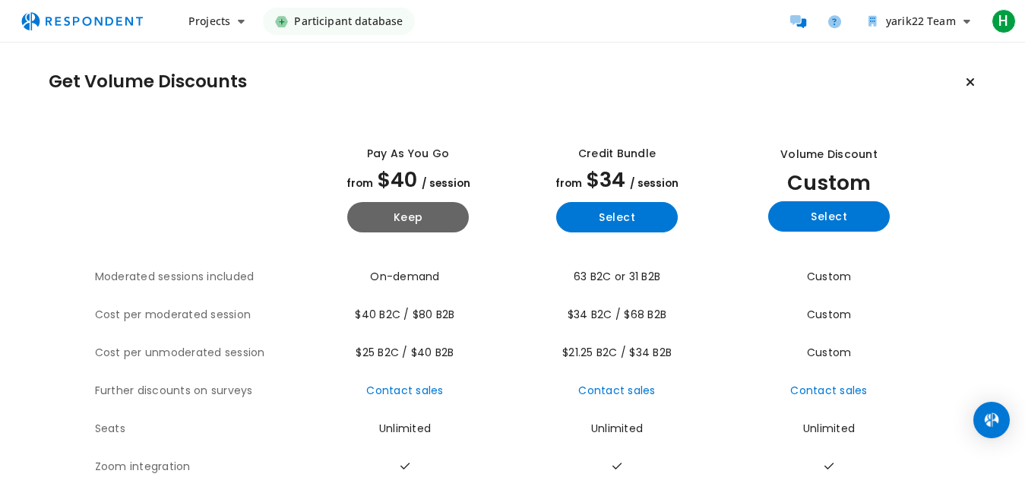
click at [310, 21] on span "Participant database" at bounding box center [348, 21] width 109 height 27
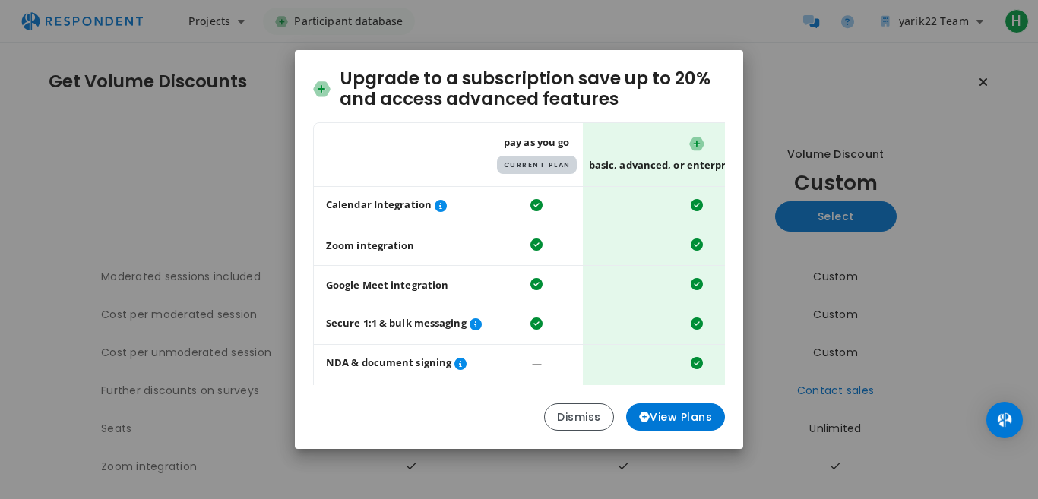
click at [559, 403] on md-dialog "Upgrade to a subscription save up to 20% and access advanced features Table sho…" at bounding box center [519, 250] width 448 height 400
click at [90, 9] on div "Upgrade to a subscription save up to 20% and access advanced features Table sho…" at bounding box center [519, 249] width 1038 height 499
click at [575, 410] on button "Dismiss" at bounding box center [579, 417] width 70 height 27
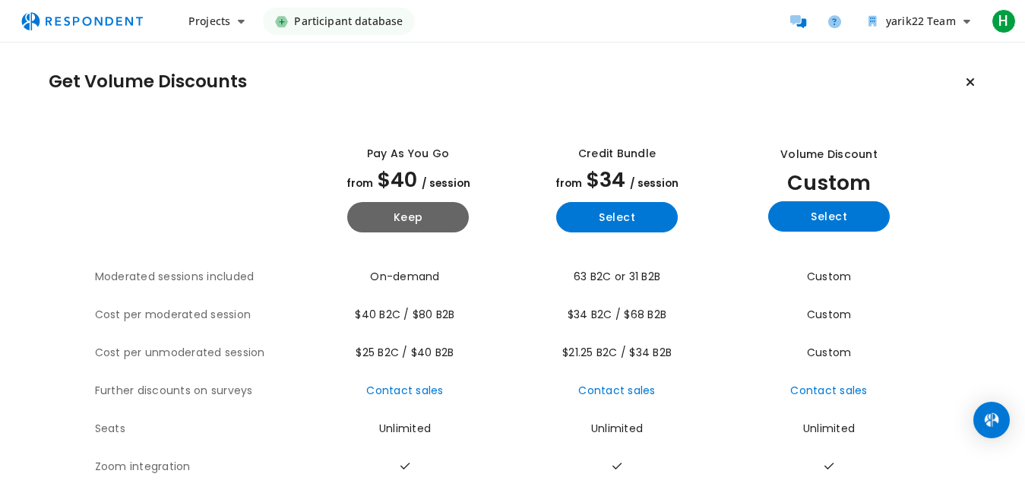
click at [132, 20] on img "Main navigation" at bounding box center [82, 21] width 140 height 29
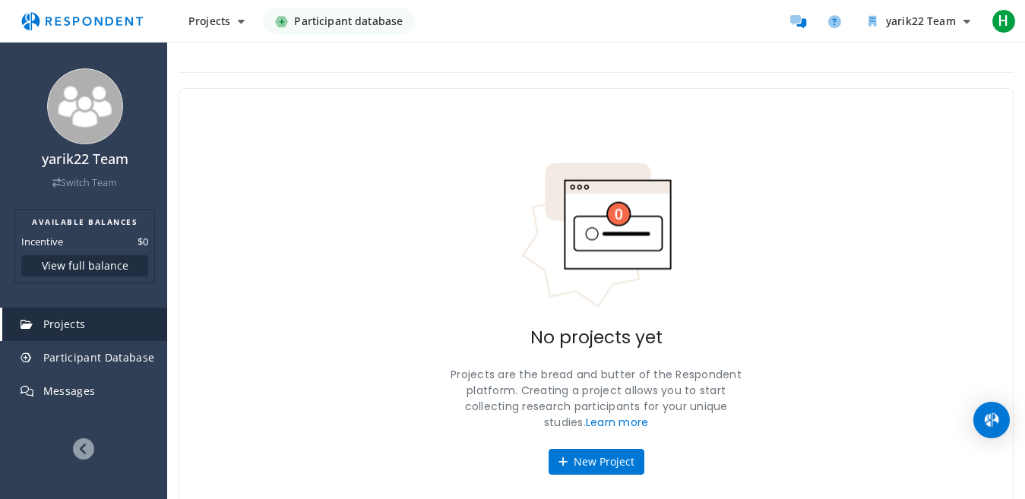
click at [109, 17] on img "Main navigation" at bounding box center [82, 21] width 140 height 29
click at [1005, 22] on span "H" at bounding box center [1004, 21] width 24 height 24
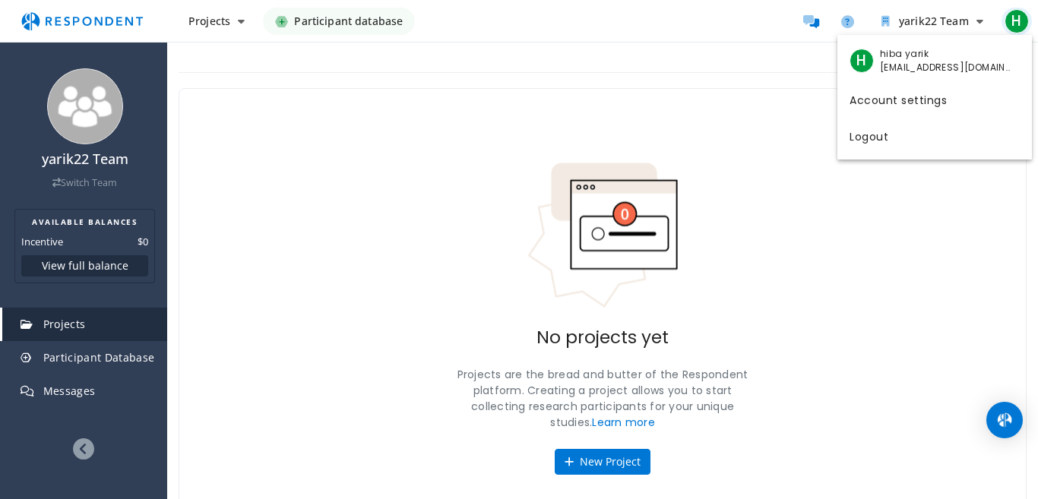
click at [1005, 22] on md-backdrop at bounding box center [519, 249] width 1038 height 499
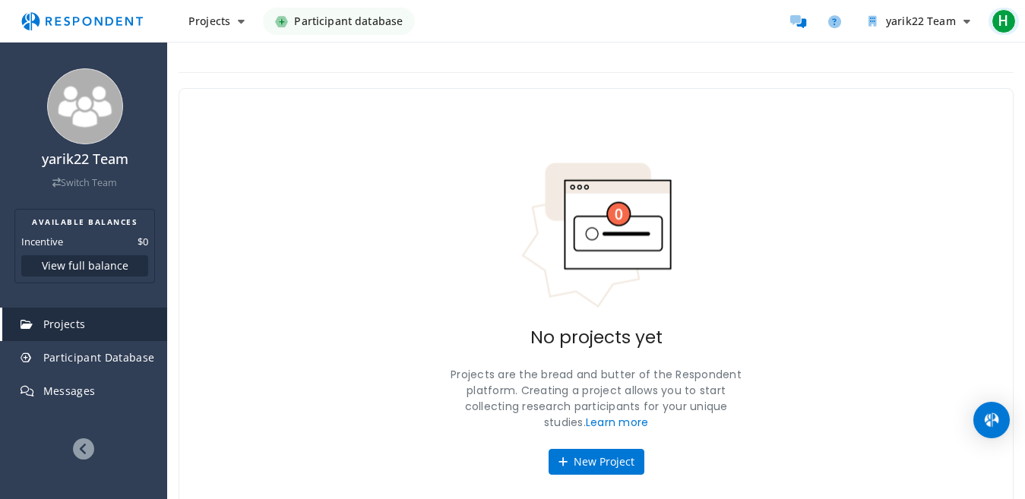
click at [1005, 21] on span "H" at bounding box center [1004, 21] width 24 height 24
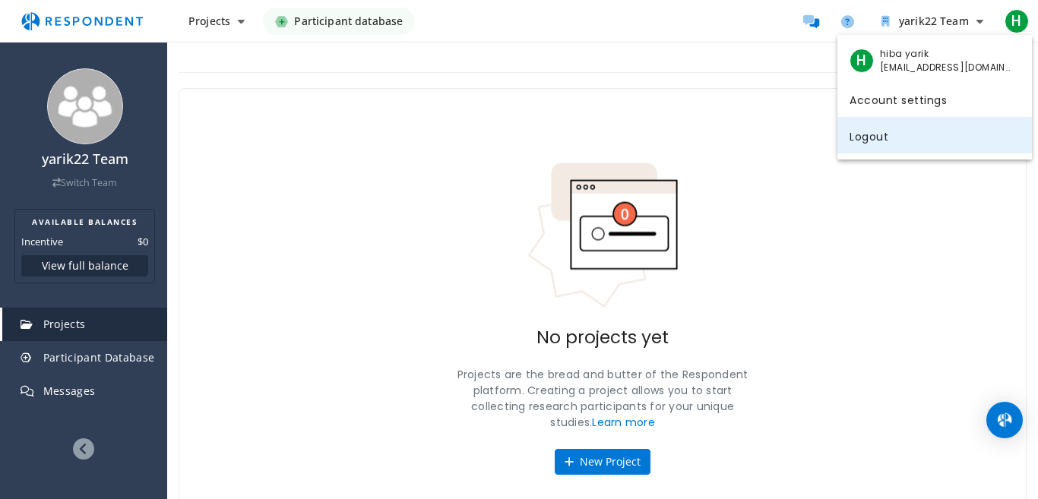
click at [881, 132] on link "Logout" at bounding box center [934, 135] width 195 height 36
